Goal: Task Accomplishment & Management: Manage account settings

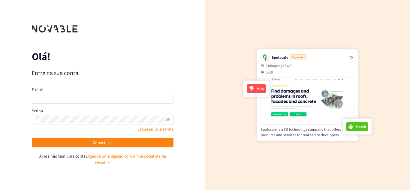
click at [109, 155] on font "Agende uma ligação com um especialista da Novable" at bounding box center [126, 160] width 79 height 12
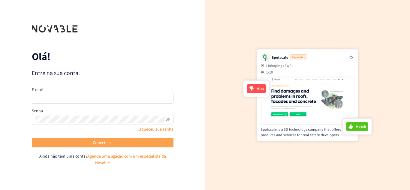
click at [104, 144] on font "Conecte-se" at bounding box center [103, 142] width 20 height 5
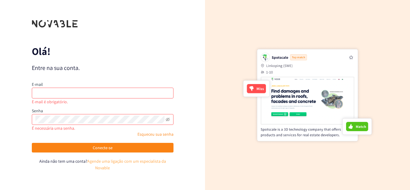
click at [99, 163] on font "Agende uma ligação com um especialista da Novable" at bounding box center [126, 165] width 79 height 12
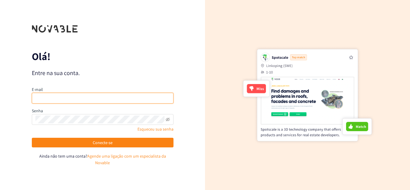
click at [64, 101] on input "email" at bounding box center [103, 98] width 142 height 11
type input "[EMAIL_ADDRESS][DOMAIN_NAME]"
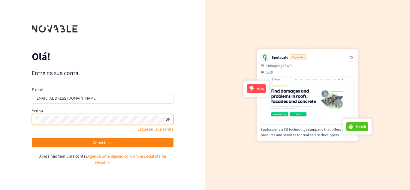
click at [168, 120] on icon "invisível aos olhos" at bounding box center [167, 119] width 1 height 1
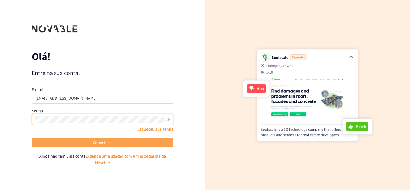
click at [144, 144] on button "Conecte-se" at bounding box center [103, 143] width 142 height 10
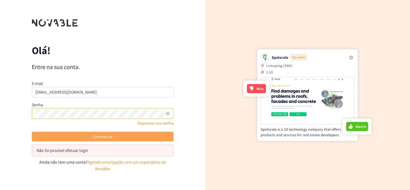
click at [102, 137] on font "Conecte-se" at bounding box center [103, 136] width 20 height 5
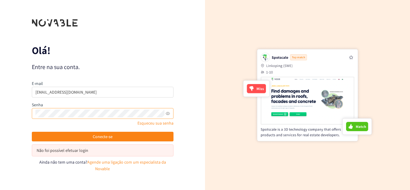
click at [57, 153] on font "Não foi possível efetuar login" at bounding box center [63, 150] width 52 height 5
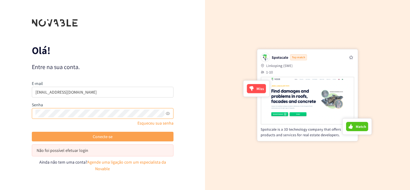
click at [104, 134] on font "Conecte-se" at bounding box center [103, 136] width 20 height 5
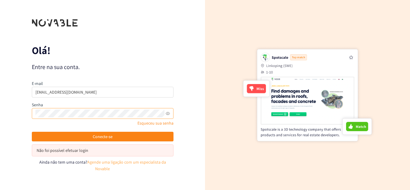
click at [100, 163] on font "Agende uma ligação com um especialista da Novable" at bounding box center [126, 166] width 79 height 12
click at [73, 163] on font "Ainda não tem uma conta?" at bounding box center [63, 162] width 48 height 5
click at [84, 162] on font "Ainda não tem uma conta?" at bounding box center [63, 162] width 48 height 5
click at [127, 162] on font "Agende uma ligação com um especialista da Novable" at bounding box center [126, 166] width 79 height 12
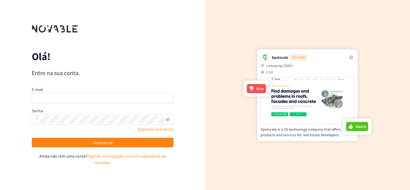
click at [99, 176] on div "Olá! Entre na sua conta. E-mail Senha Esqueceu sua senha Conecte-se Ainda não t…" at bounding box center [102, 95] width 205 height 190
